Goal: Information Seeking & Learning: Learn about a topic

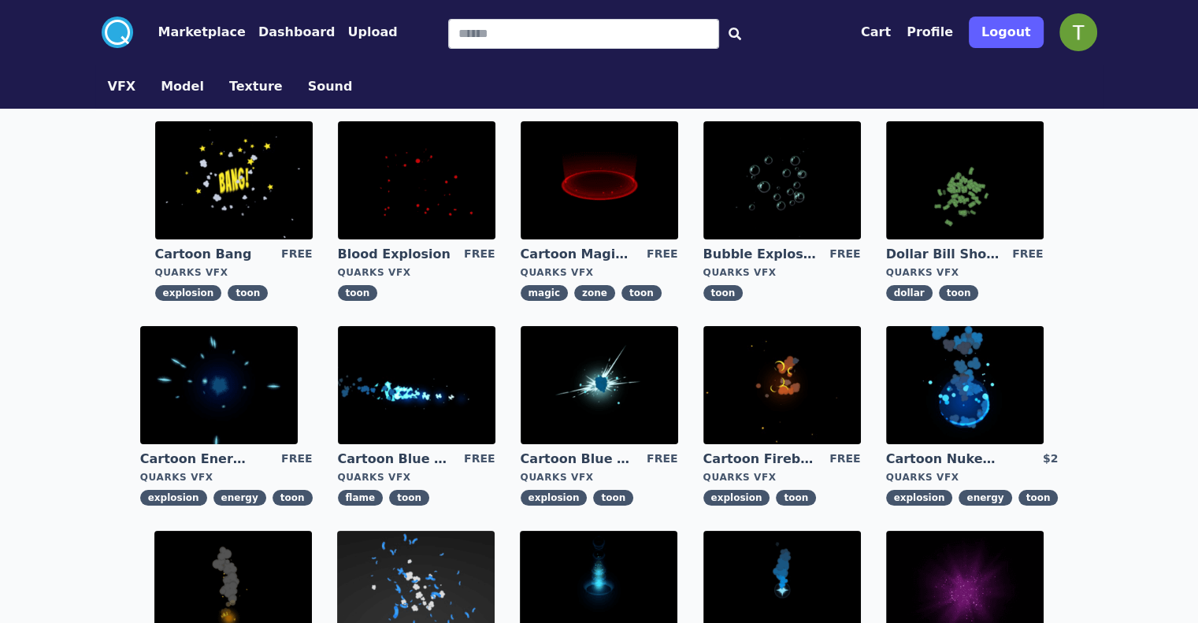
click at [161, 94] on button "Model" at bounding box center [182, 86] width 43 height 19
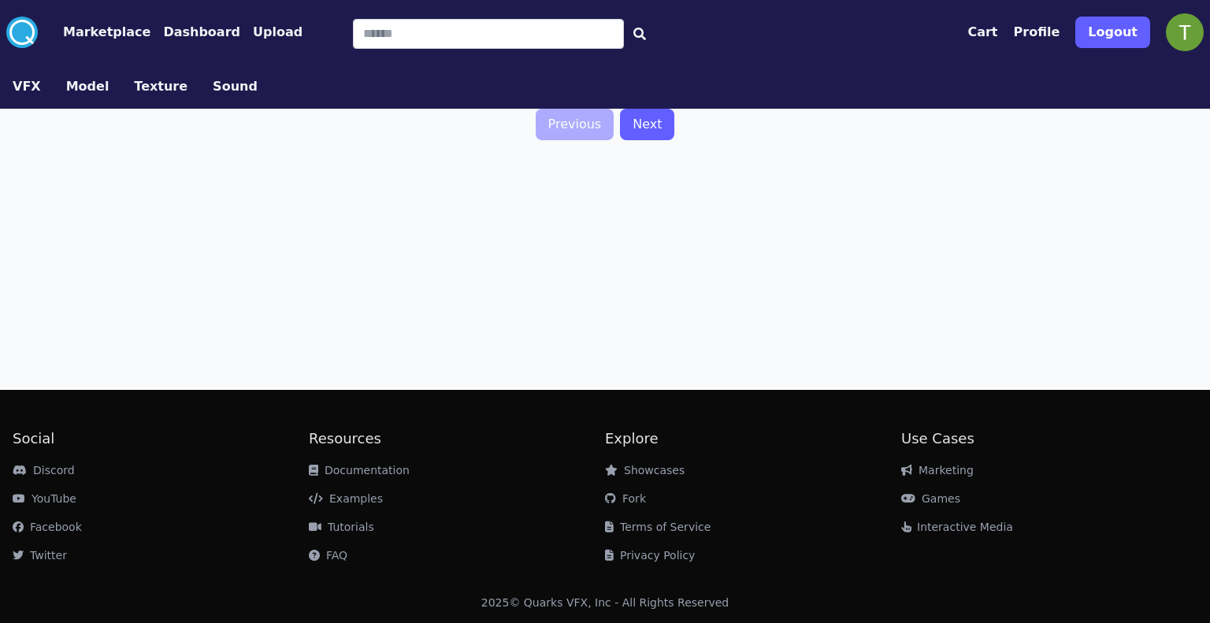
click at [28, 83] on button "VFX" at bounding box center [27, 86] width 28 height 19
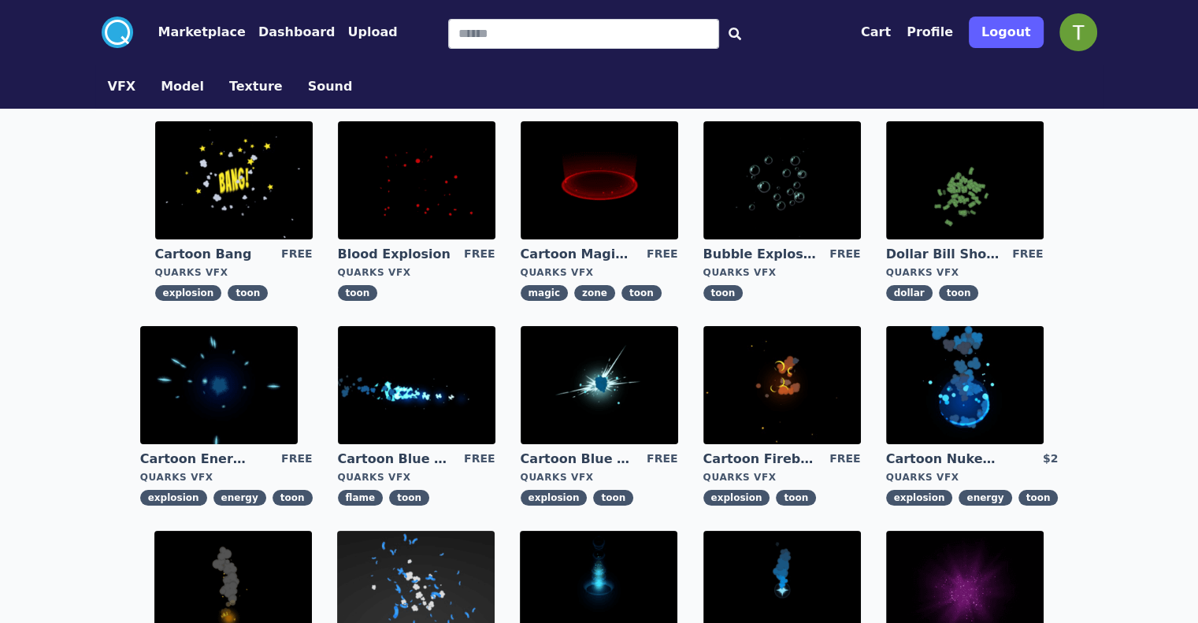
click at [229, 92] on button "Texture" at bounding box center [256, 86] width 54 height 19
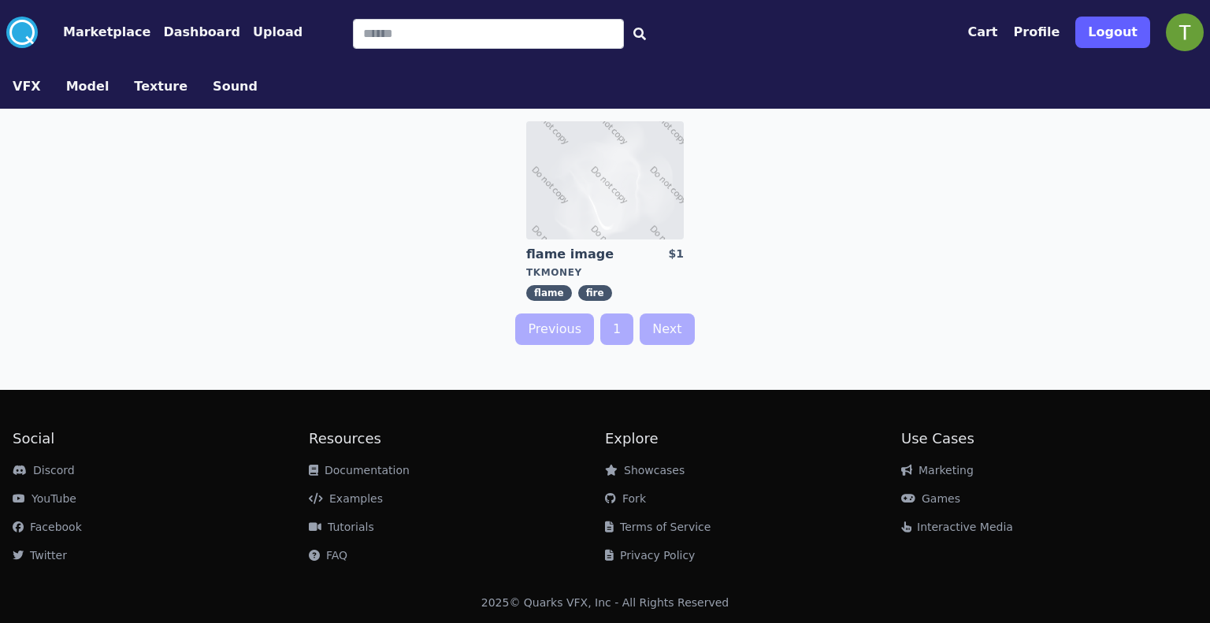
click at [23, 95] on button "VFX" at bounding box center [27, 86] width 28 height 19
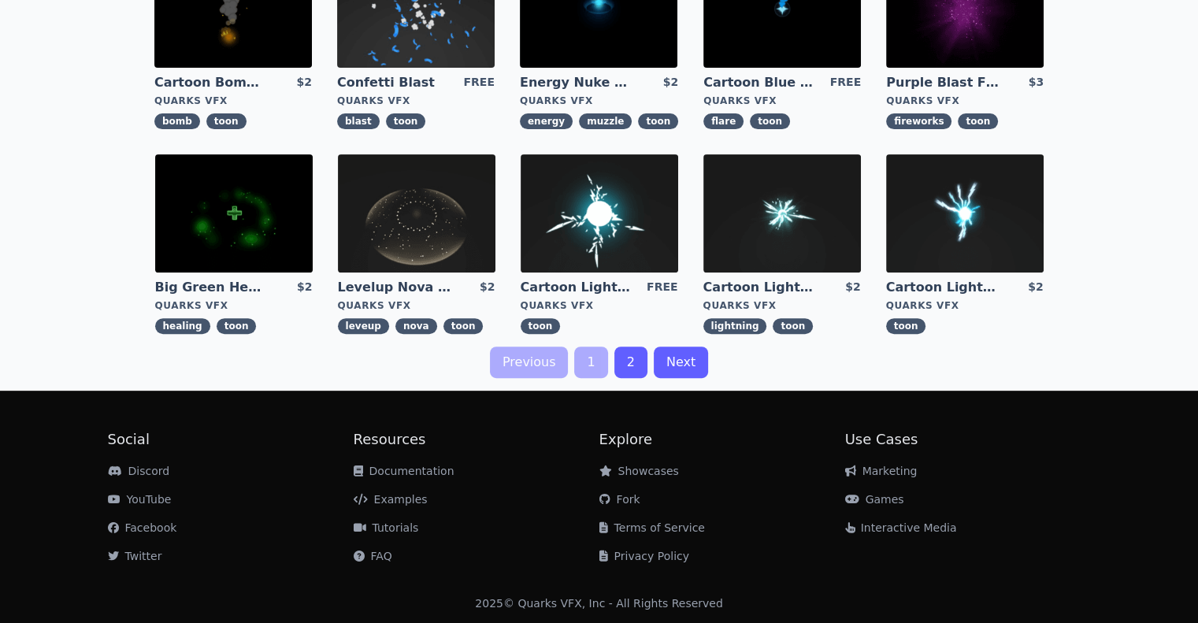
scroll to position [452, 0]
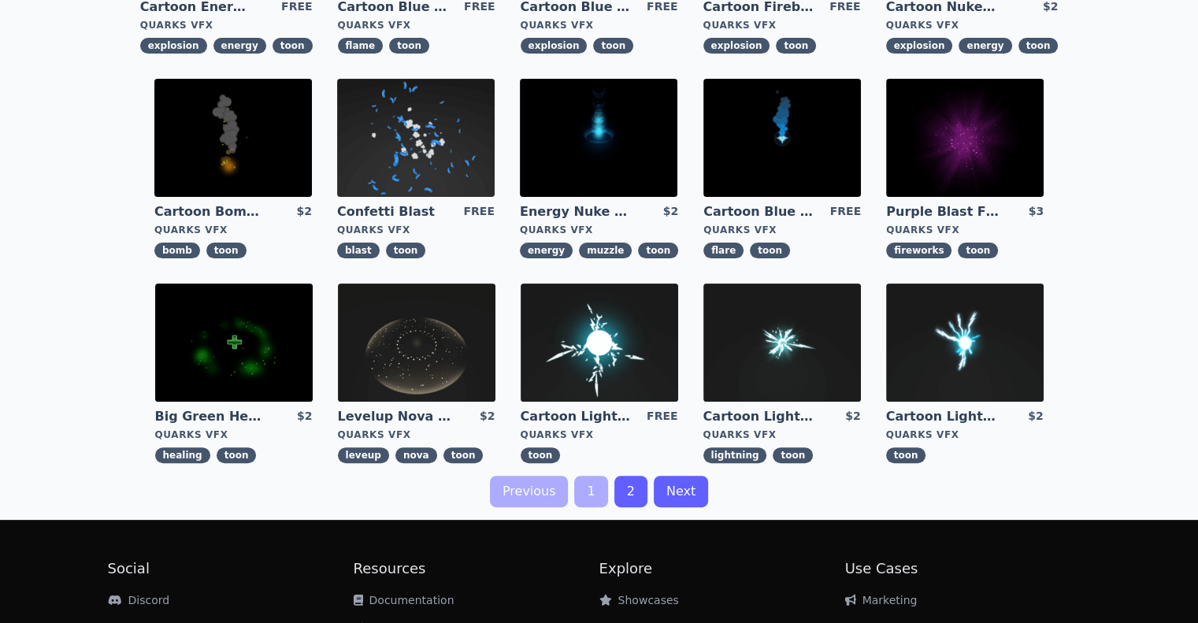
click at [673, 492] on link "Next" at bounding box center [681, 492] width 54 height 32
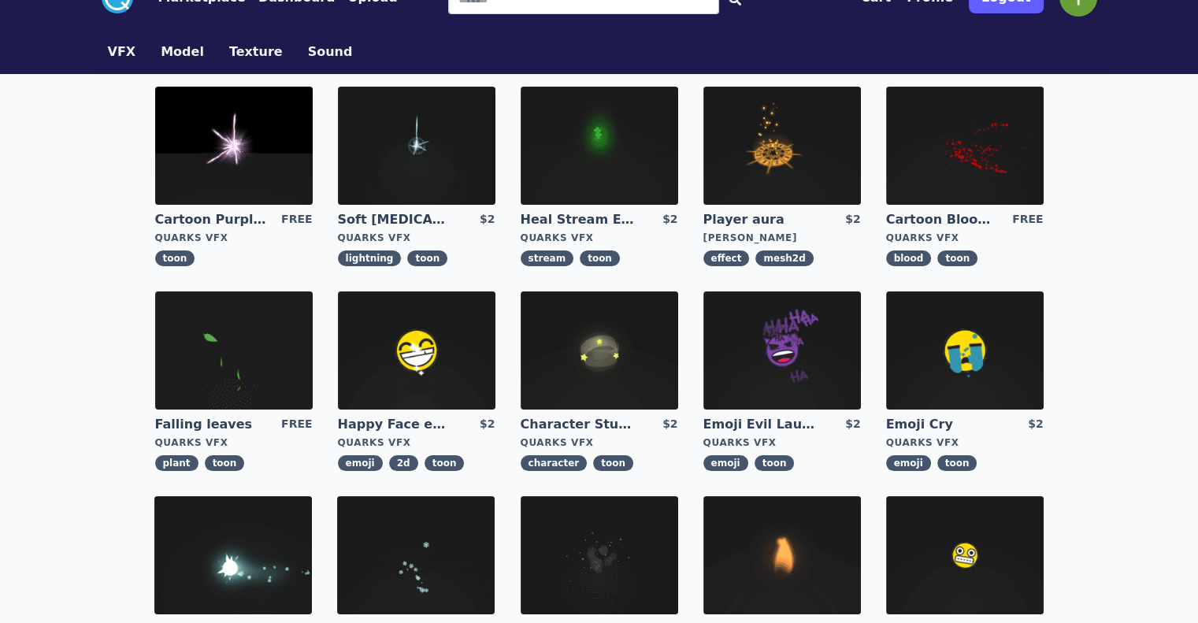
scroll to position [24, 0]
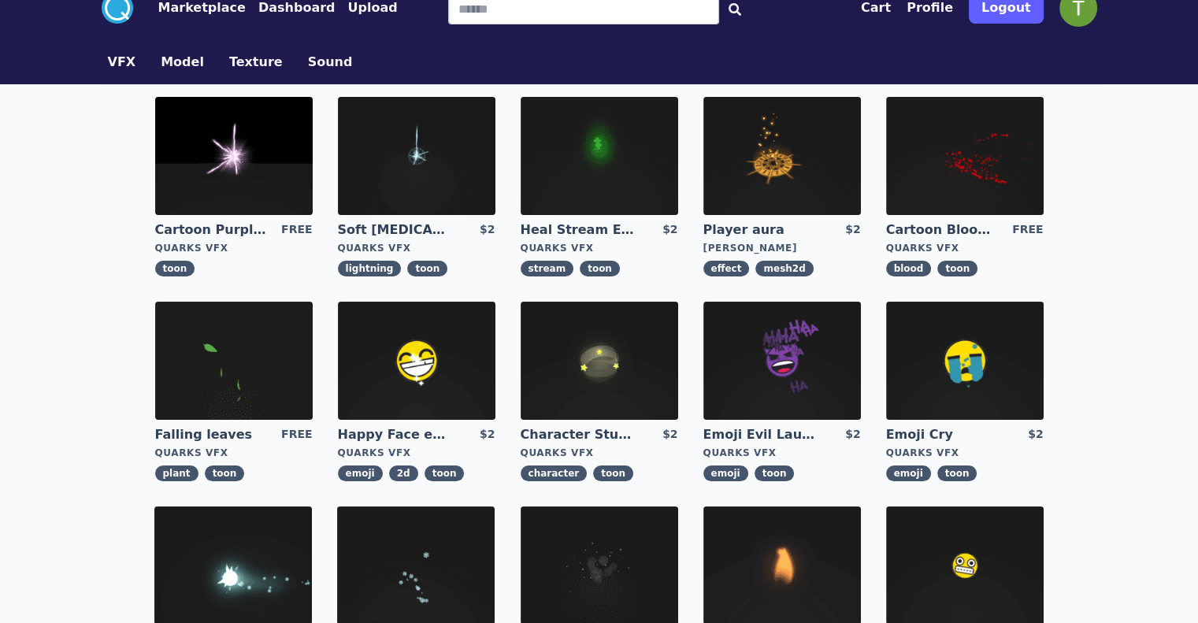
click at [886, 186] on img at bounding box center [965, 156] width 158 height 118
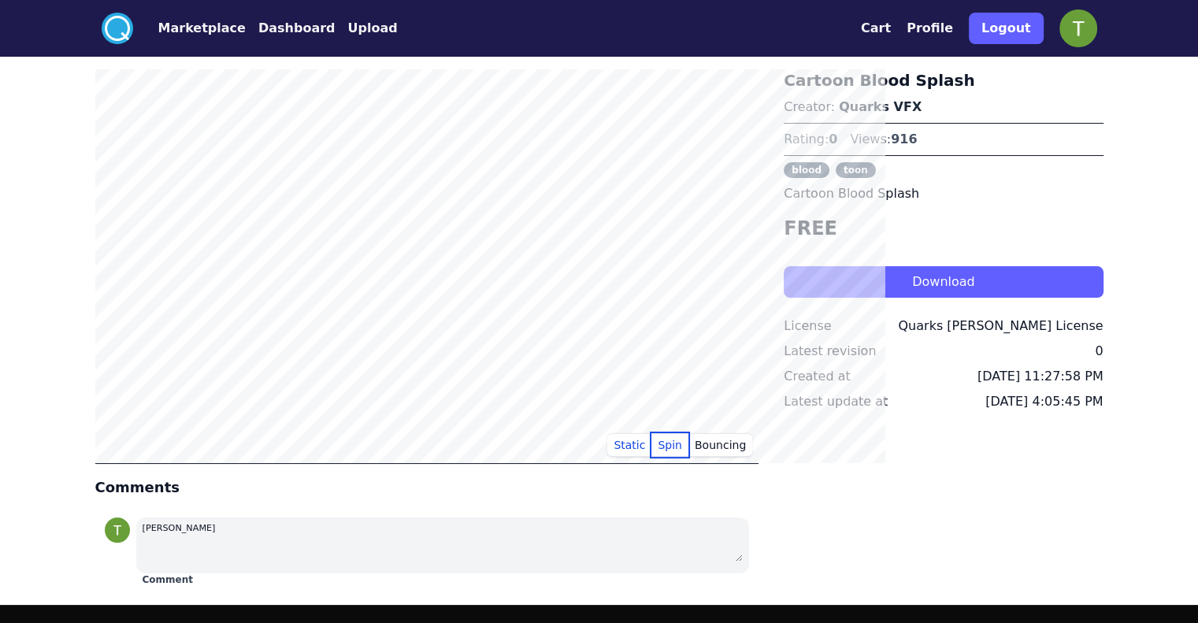
click at [688, 444] on button "Spin" at bounding box center [669, 445] width 37 height 24
click at [752, 442] on button "Bouncing" at bounding box center [720, 445] width 64 height 24
click at [651, 445] on button "Static" at bounding box center [629, 445] width 44 height 24
